Goal: Find specific page/section: Find specific page/section

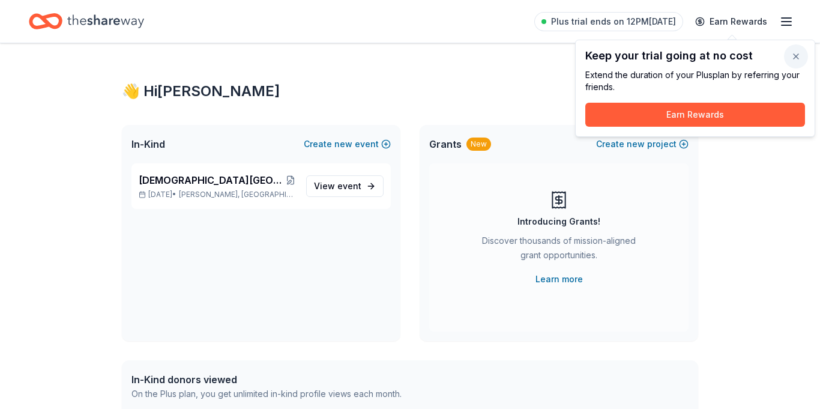
click at [798, 55] on button "button" at bounding box center [796, 56] width 24 height 24
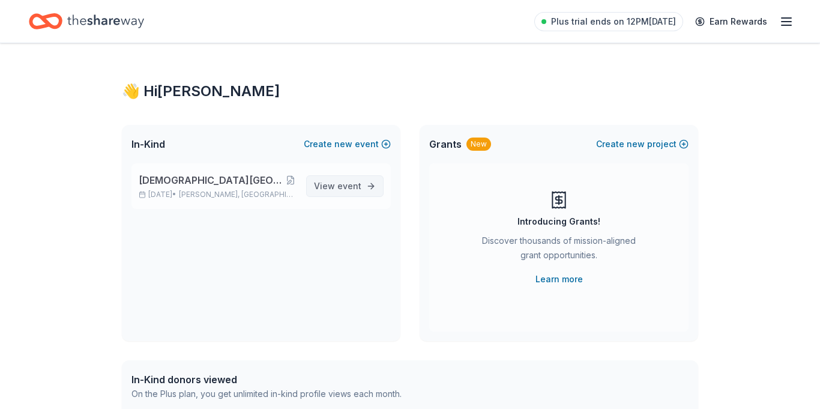
click at [341, 182] on span "event" at bounding box center [349, 186] width 24 height 10
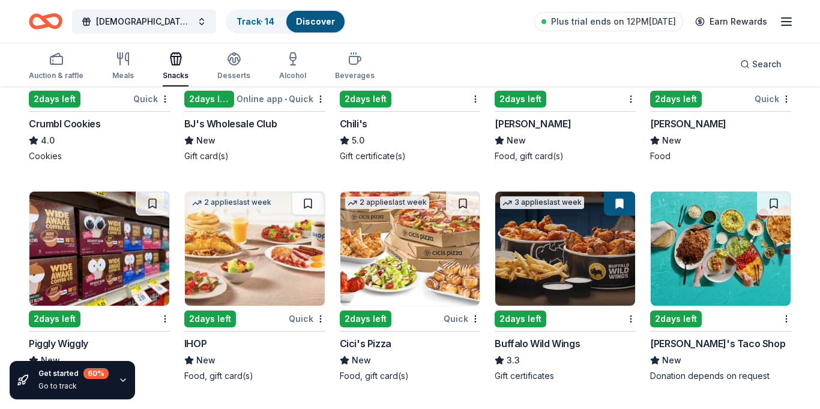
scroll to position [1420, 0]
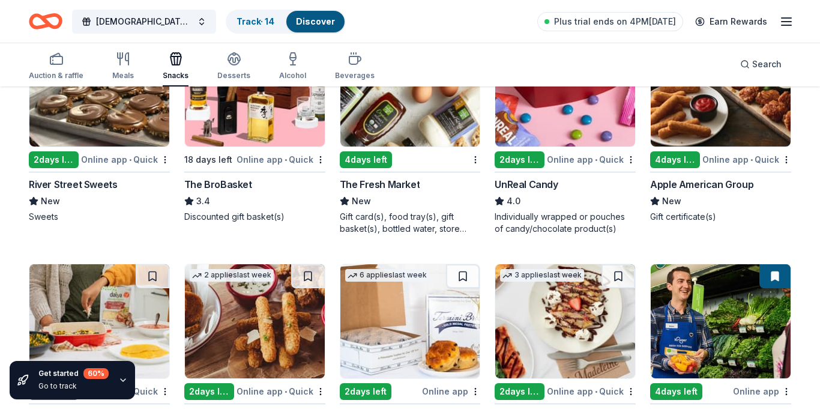
scroll to position [654, 0]
